Goal: Information Seeking & Learning: Learn about a topic

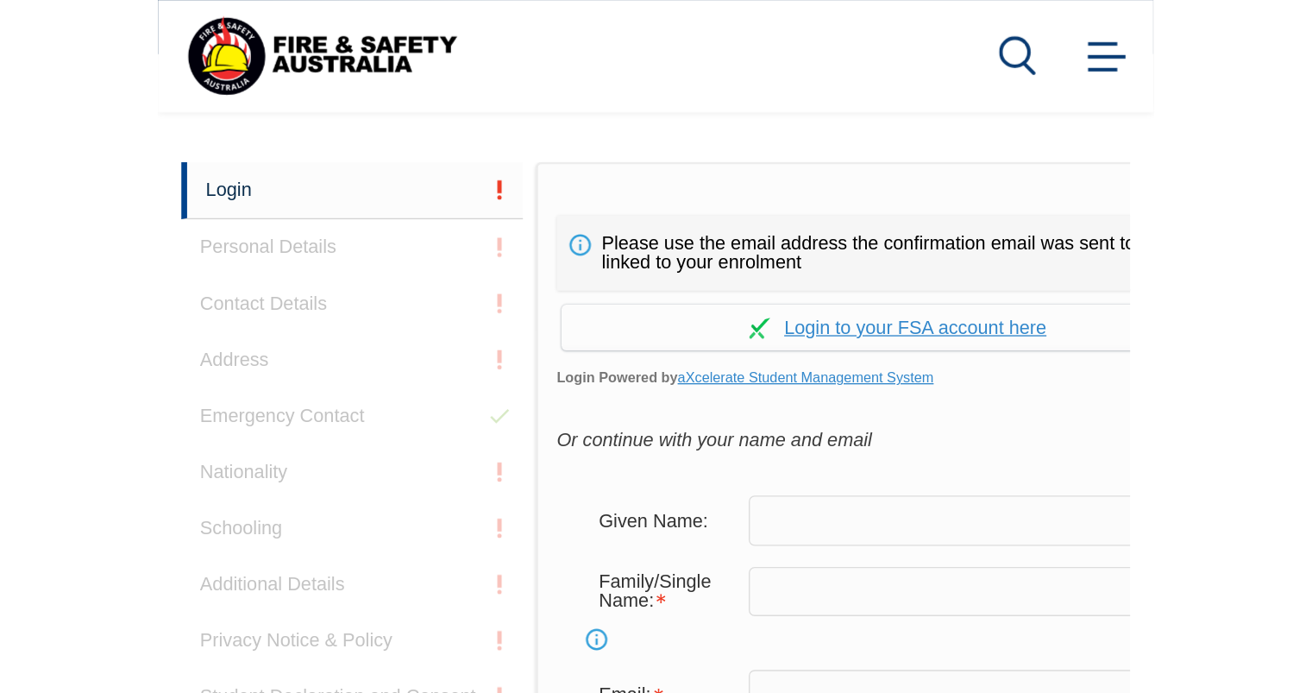
scroll to position [408, 0]
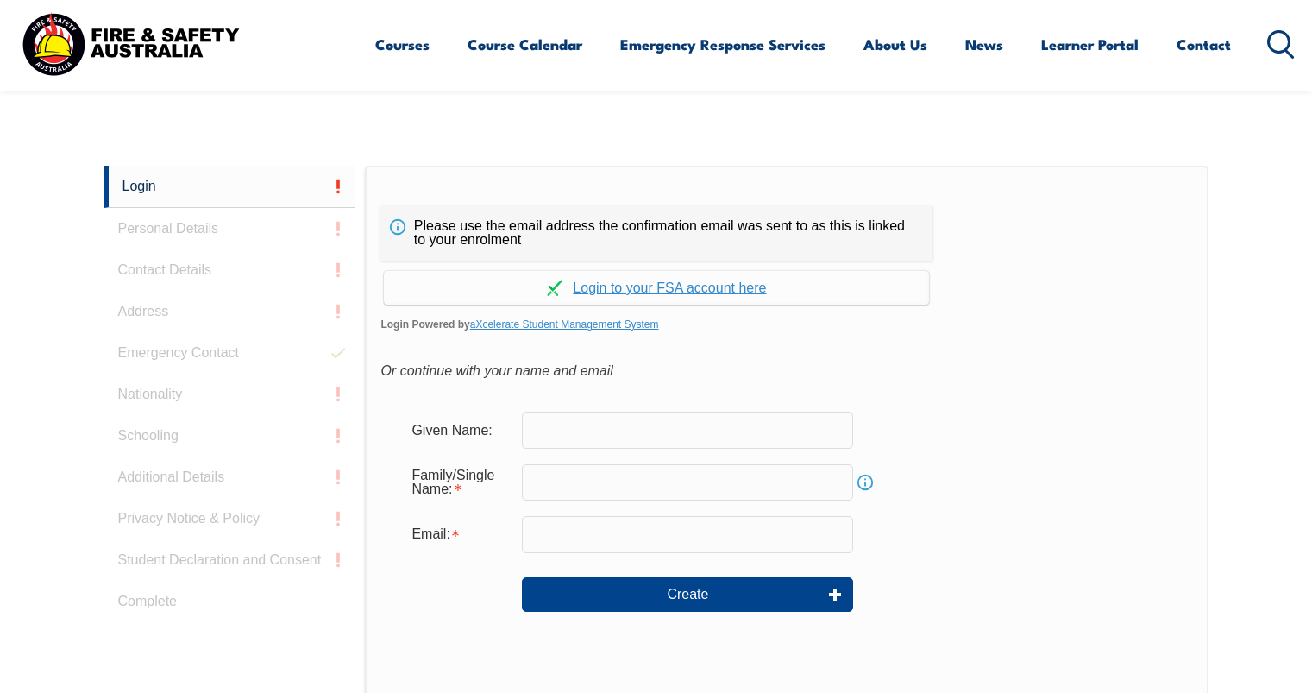
click at [585, 423] on input "text" at bounding box center [687, 430] width 331 height 36
type input "cvete"
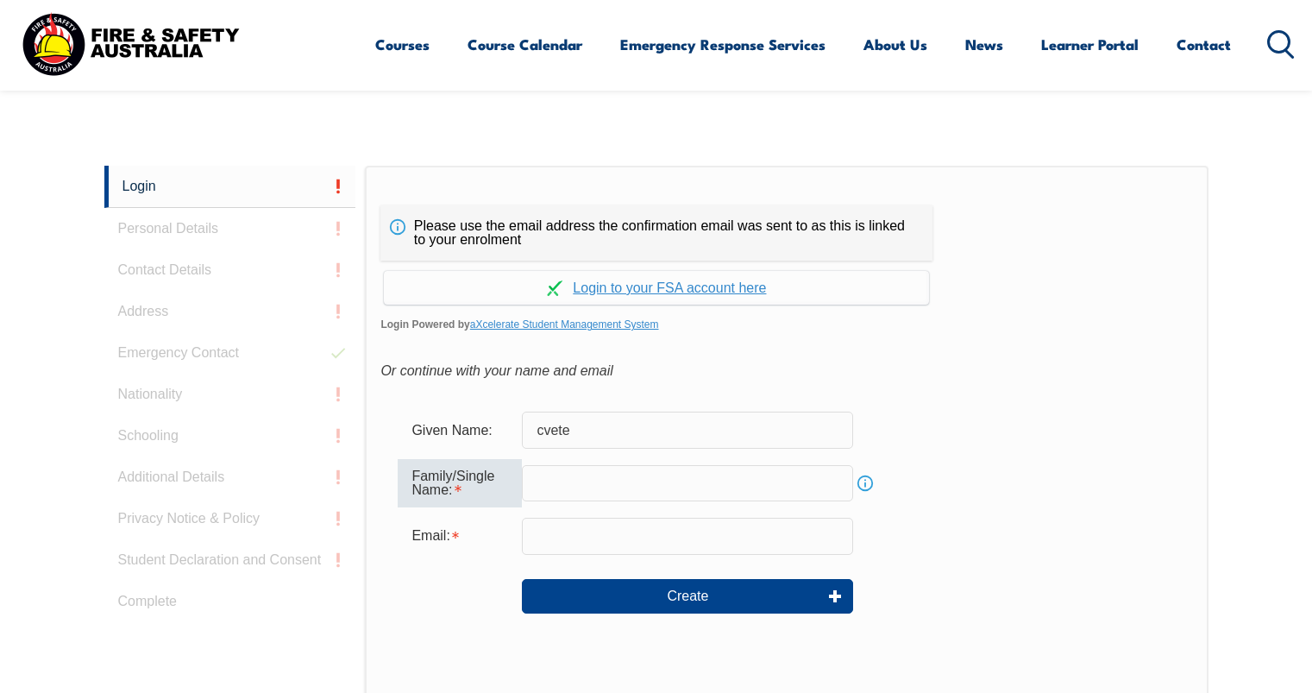
click at [635, 481] on input "text" at bounding box center [687, 483] width 331 height 36
type input "ralevski"
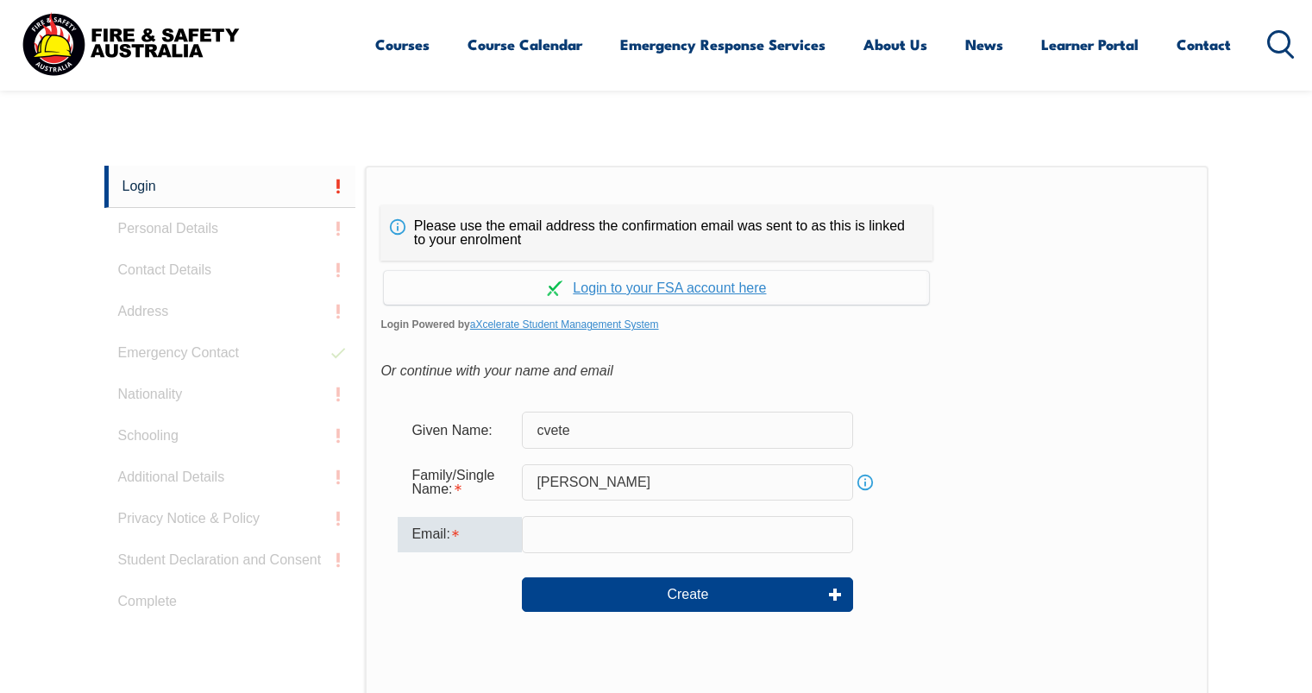
click at [650, 510] on input "email" at bounding box center [687, 534] width 331 height 36
type input "cvete.ralevski@rmit.edu.au"
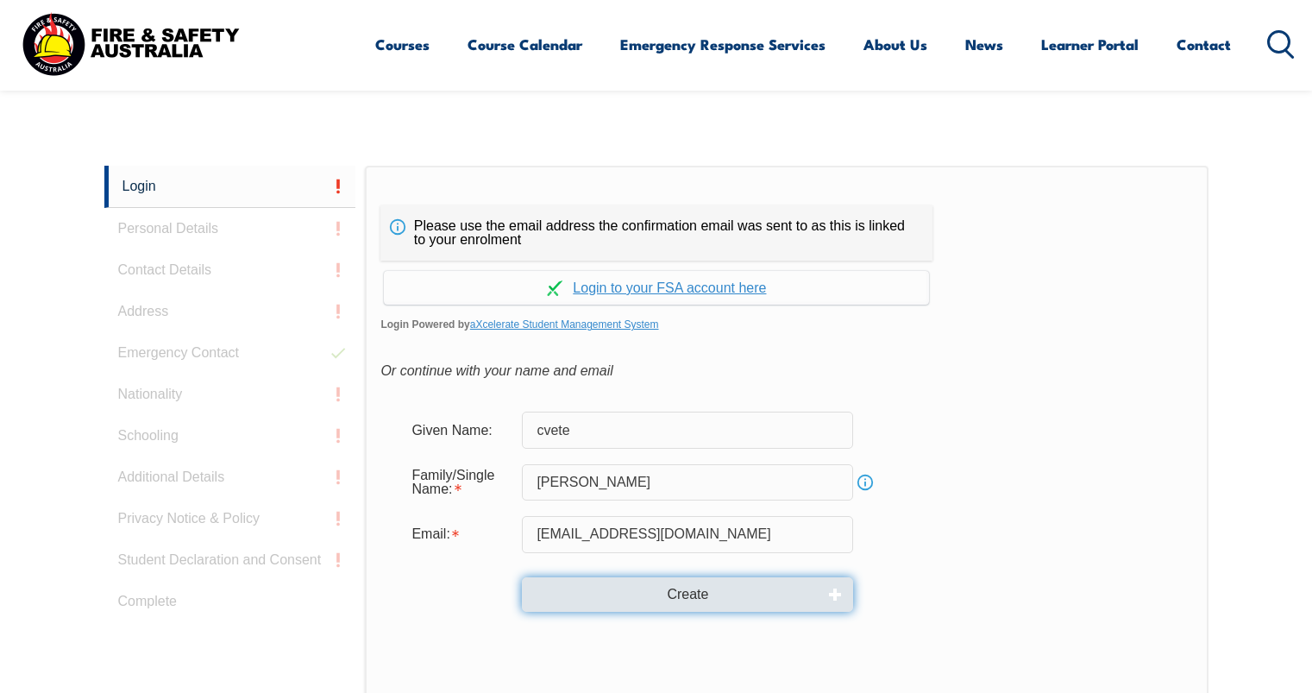
click at [700, 510] on button "Create" at bounding box center [687, 594] width 331 height 35
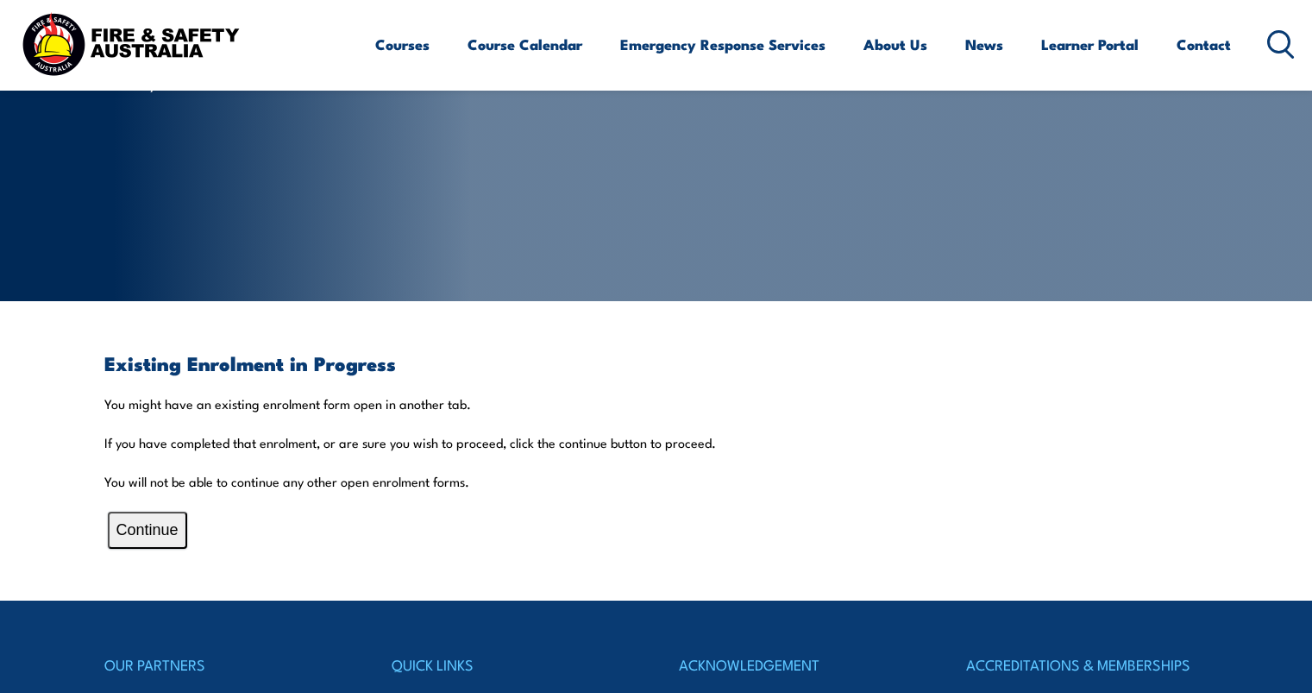
scroll to position [207, 0]
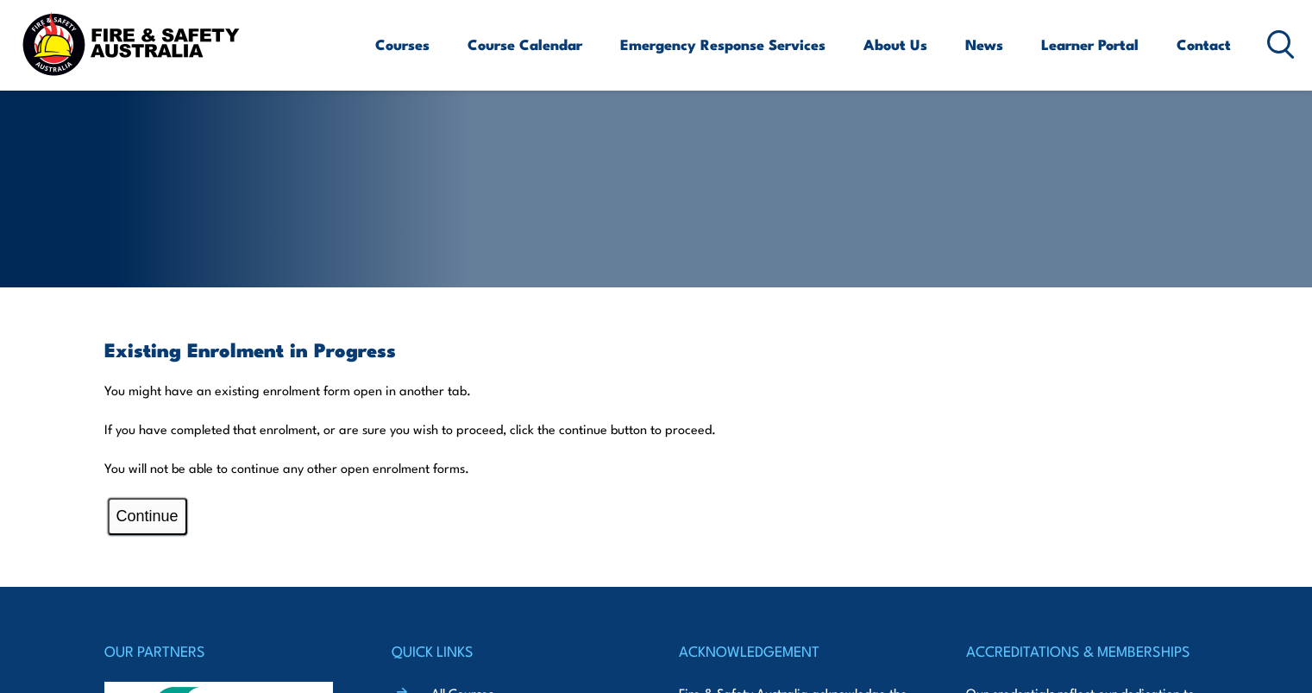
click at [147, 517] on button "Continue" at bounding box center [147, 516] width 79 height 37
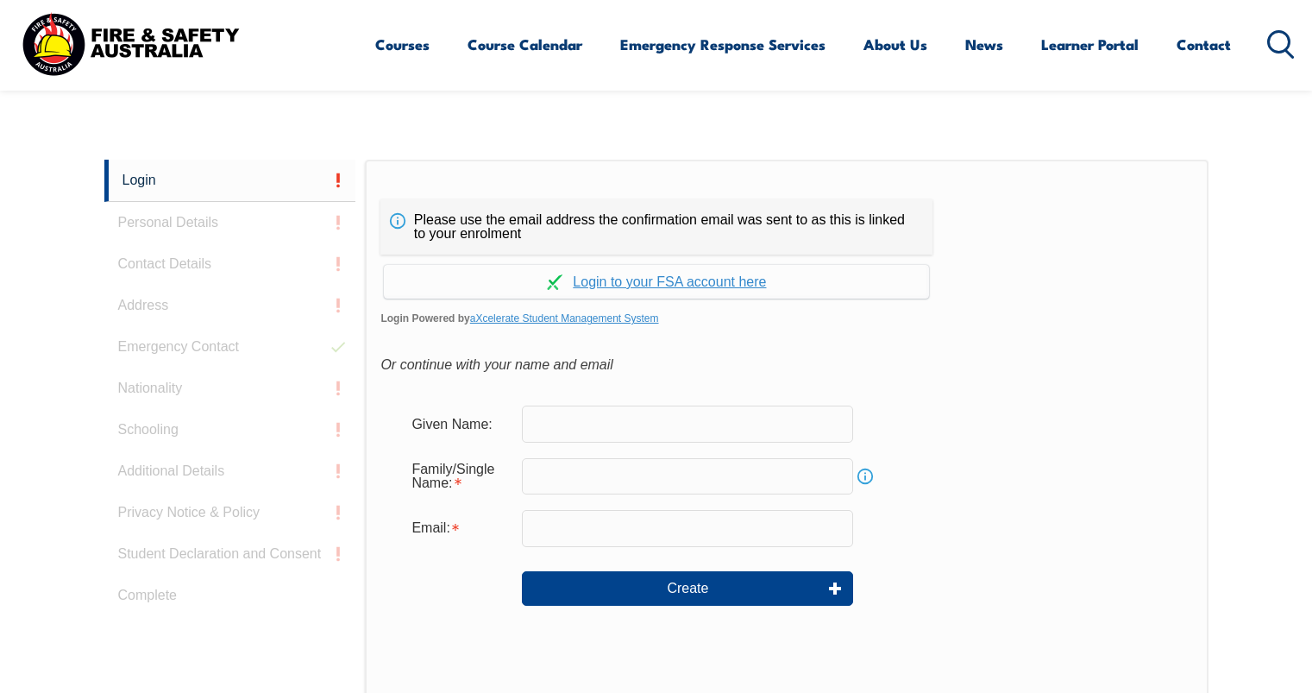
scroll to position [460, 0]
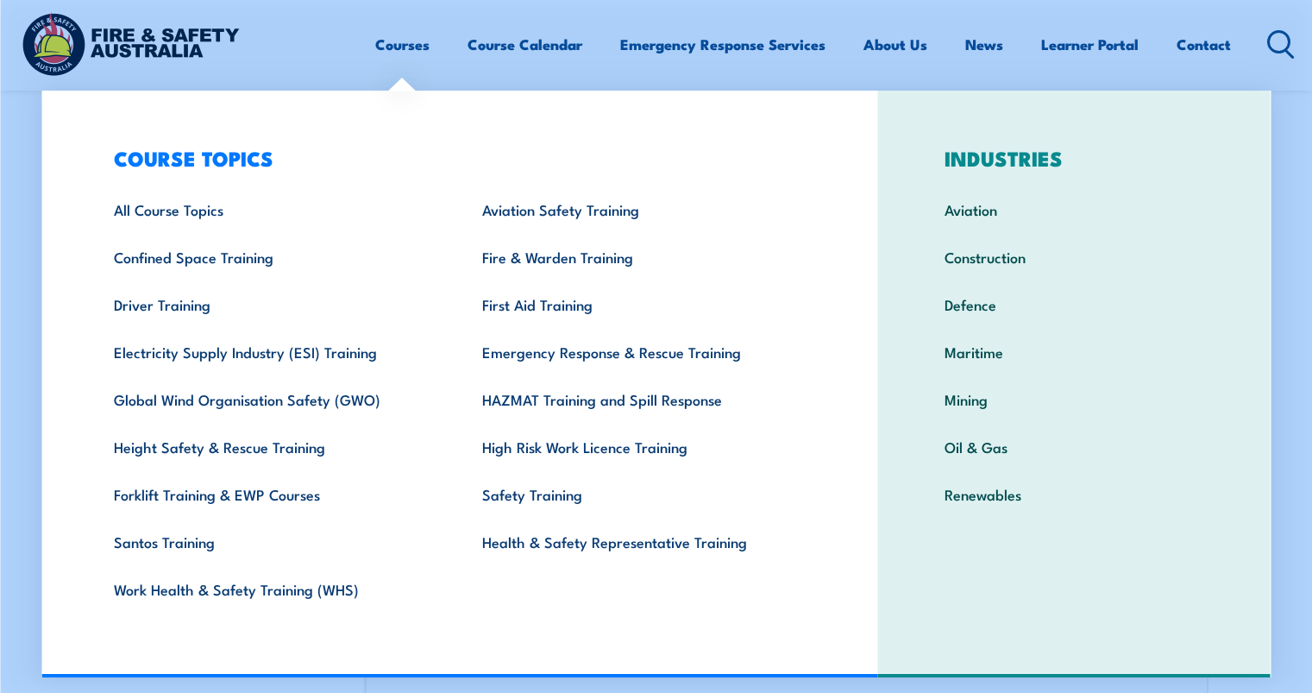
click at [399, 55] on link "Courses" at bounding box center [402, 45] width 54 height 46
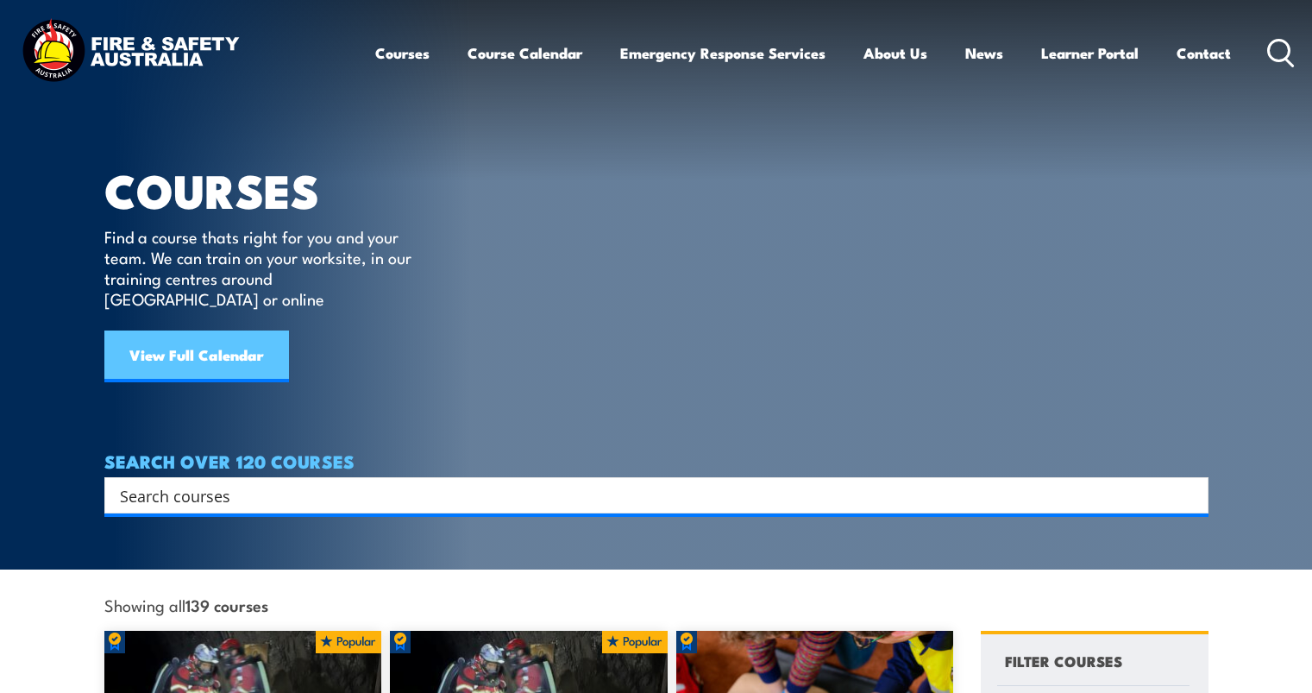
click at [223, 339] on link "View Full Calendar" at bounding box center [196, 356] width 185 height 52
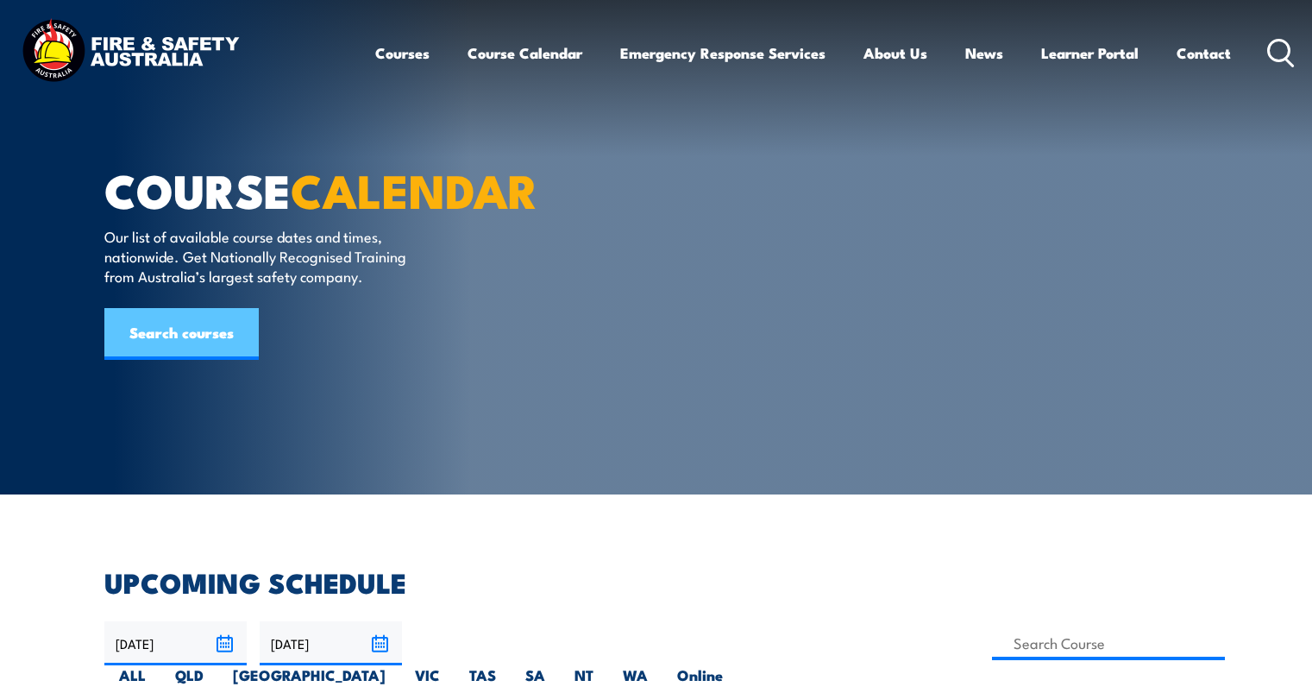
click at [192, 360] on link "Search courses" at bounding box center [181, 334] width 154 height 52
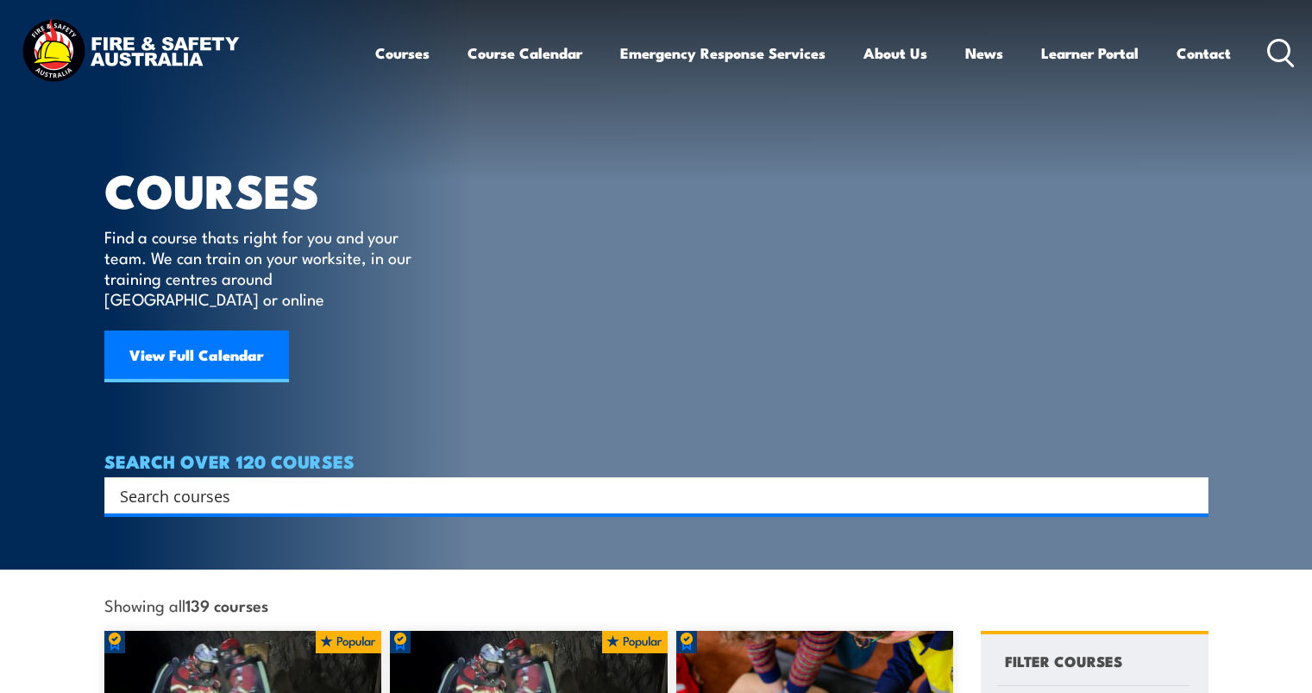
click at [345, 482] on input "Search input" at bounding box center [645, 495] width 1051 height 26
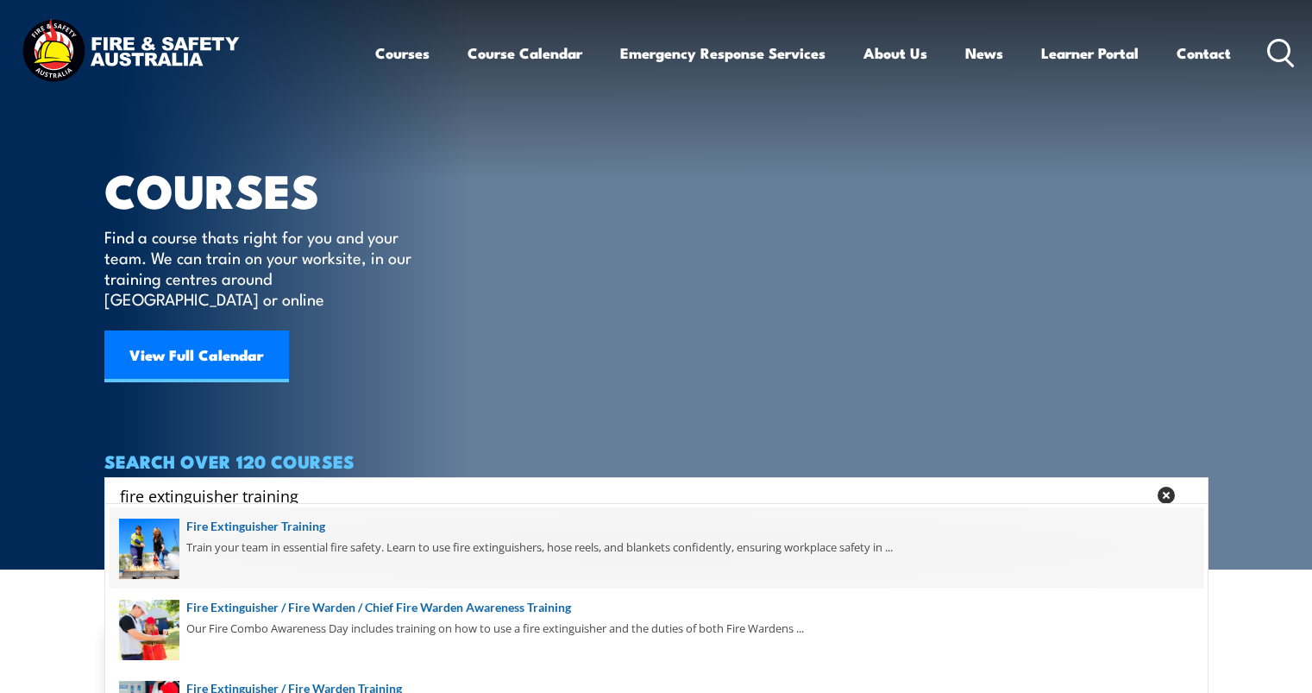
type input "fire extinguisher training"
click at [262, 542] on span at bounding box center [657, 547] width 1094 height 81
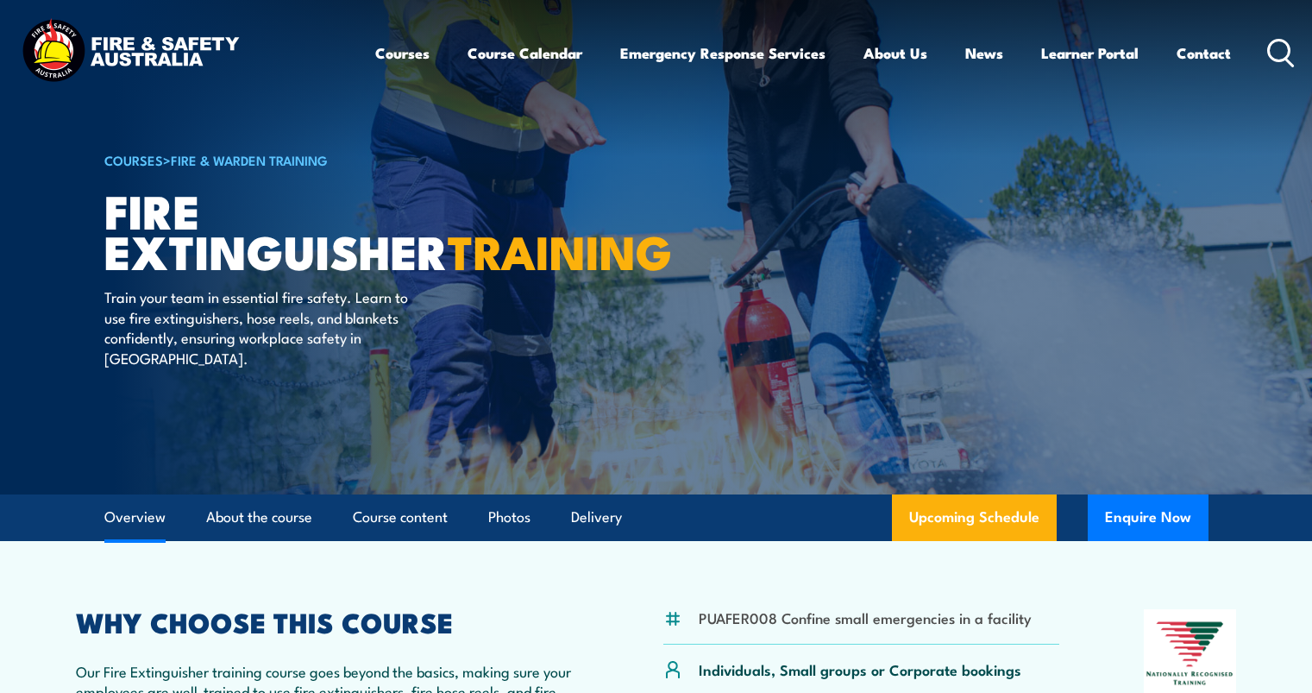
click at [115, 520] on link "Overview" at bounding box center [134, 517] width 61 height 46
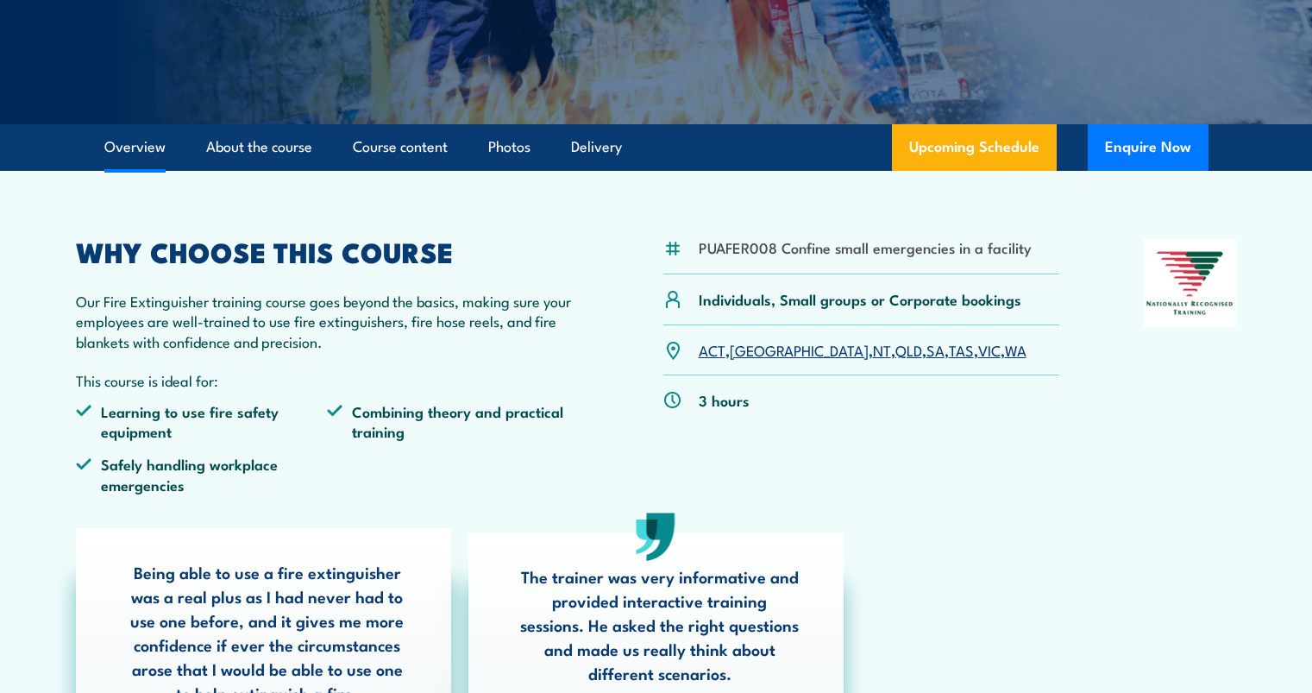
scroll to position [434, 0]
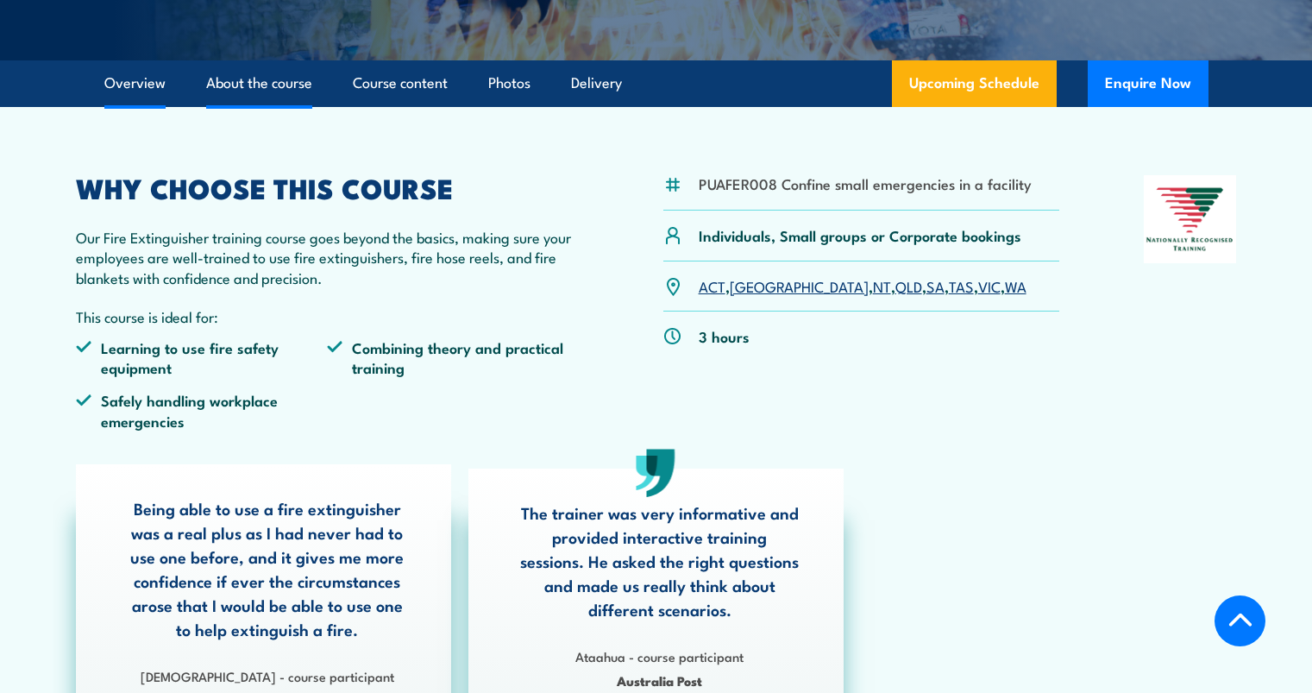
click at [248, 83] on link "About the course" at bounding box center [259, 83] width 106 height 46
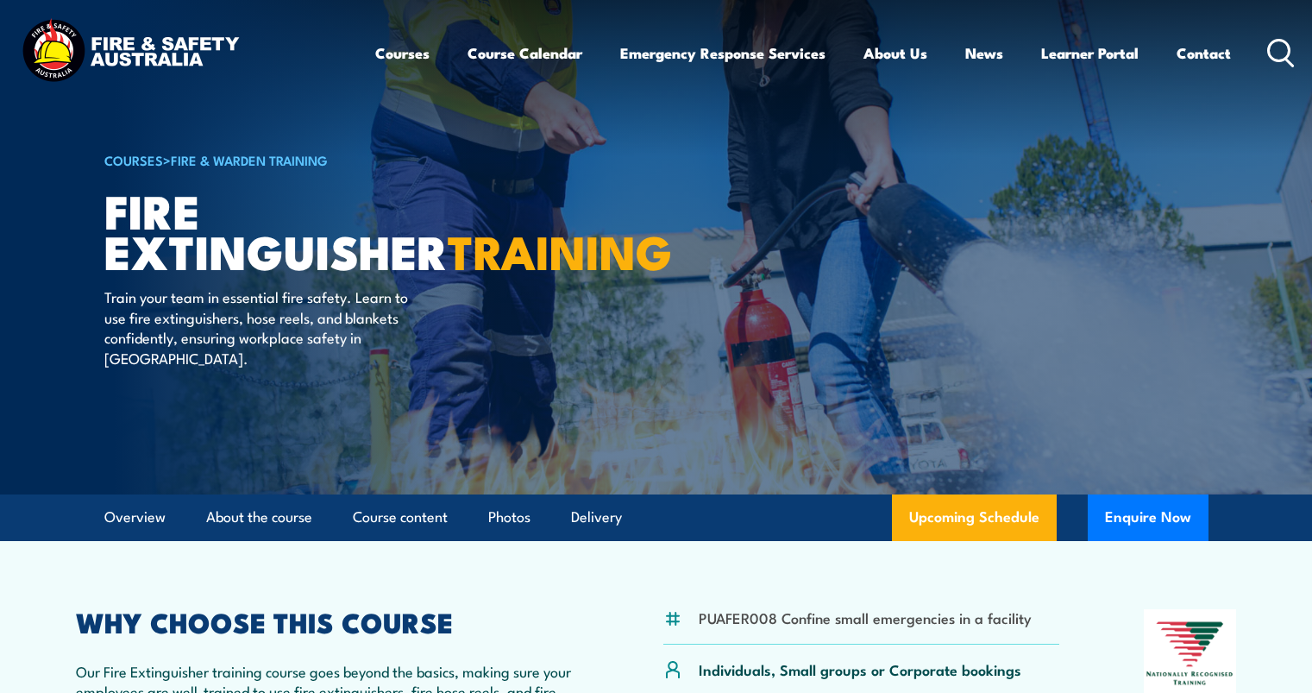
click at [1273, 53] on icon at bounding box center [1281, 53] width 28 height 28
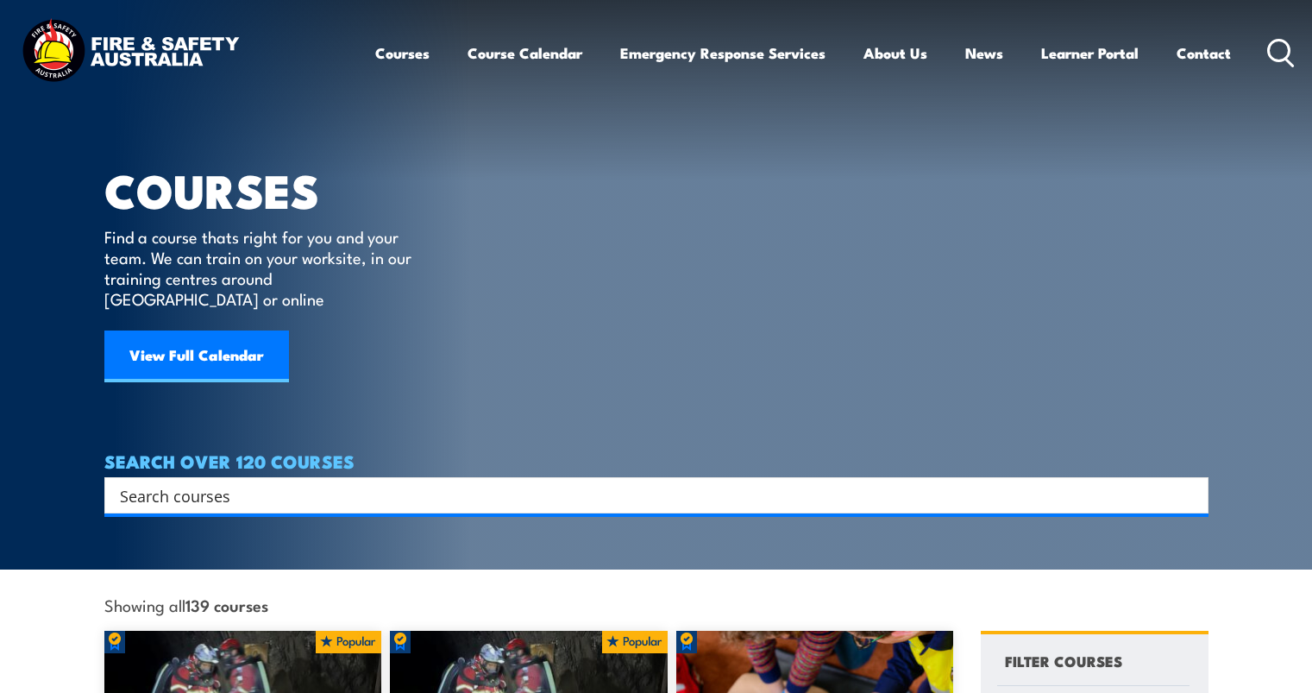
click at [204, 484] on input "Search input" at bounding box center [645, 495] width 1051 height 26
drag, startPoint x: 1041, startPoint y: 273, endPoint x: 1178, endPoint y: 248, distance: 139.3
click at [1178, 248] on article "COURSES Find a course thats right for you and your team. We can train on your w…" at bounding box center [656, 256] width 1104 height 513
